Goal: Information Seeking & Learning: Learn about a topic

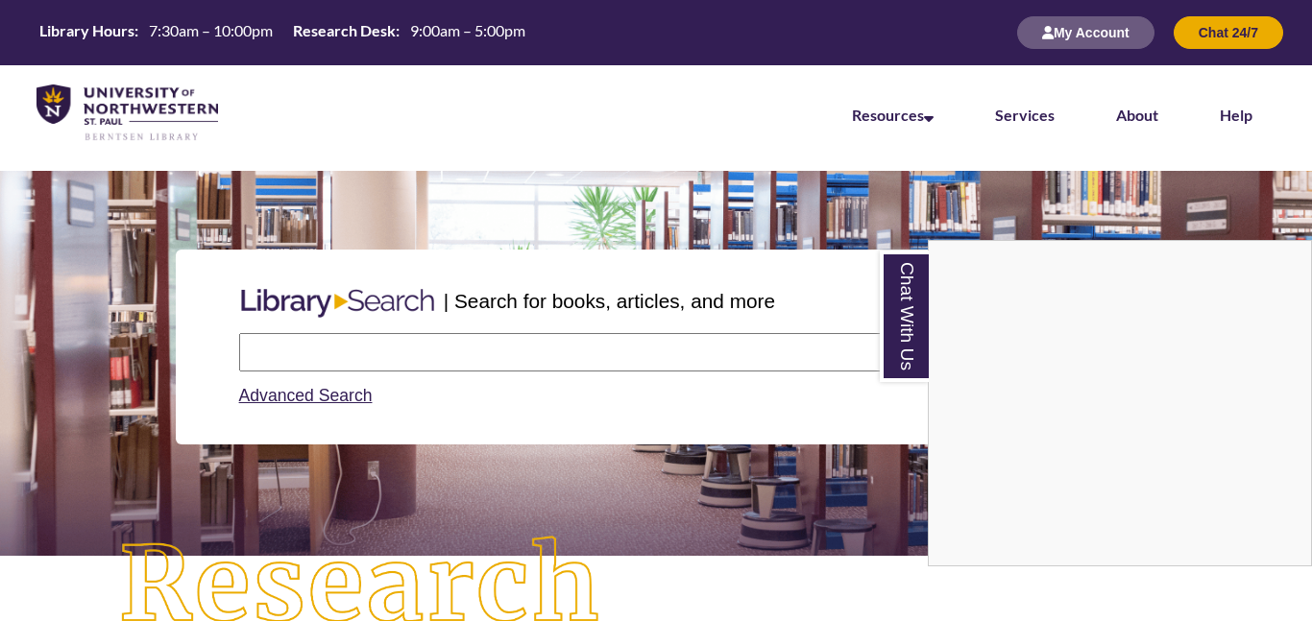
click at [1086, 39] on div "Chat With Us" at bounding box center [656, 310] width 1312 height 621
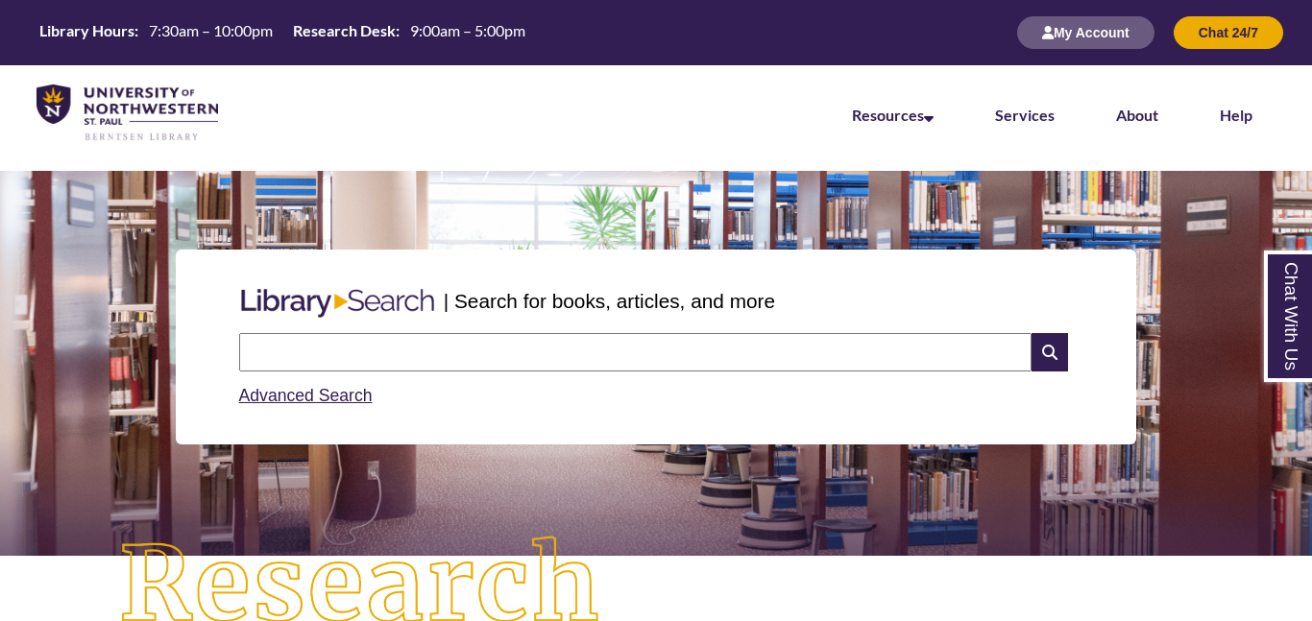
click at [1086, 39] on button "My Account" at bounding box center [1085, 32] width 137 height 33
click at [381, 351] on input "text" at bounding box center [635, 352] width 792 height 38
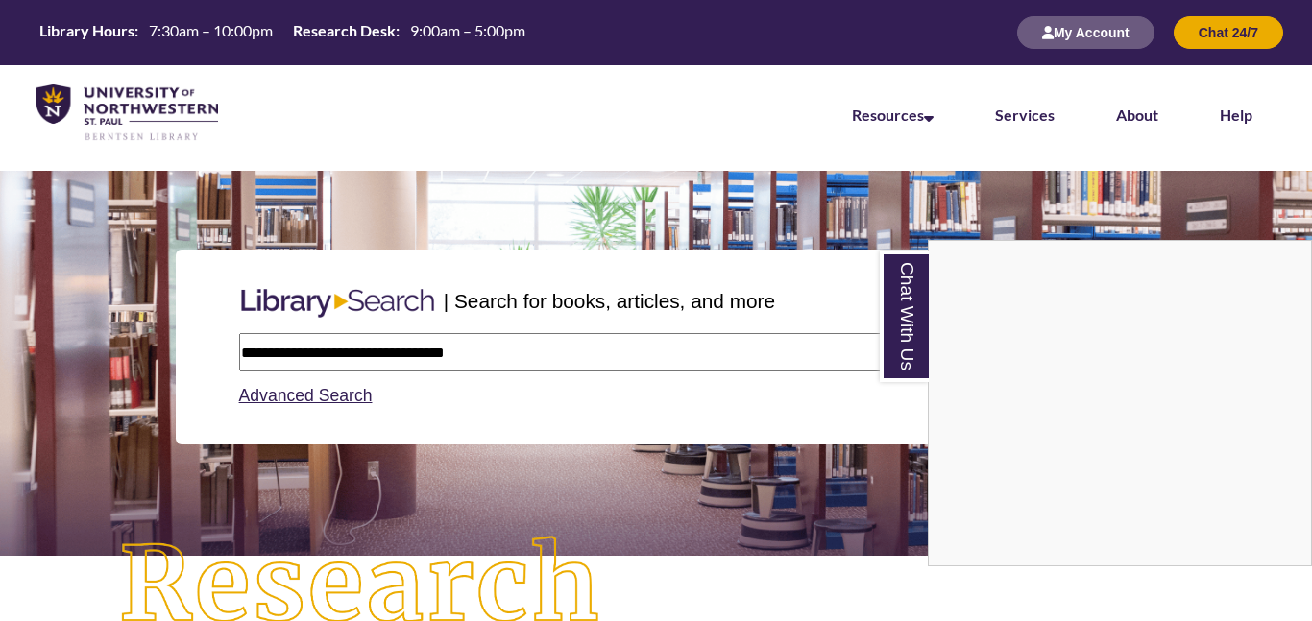
type input "**********"
